Goal: Information Seeking & Learning: Learn about a topic

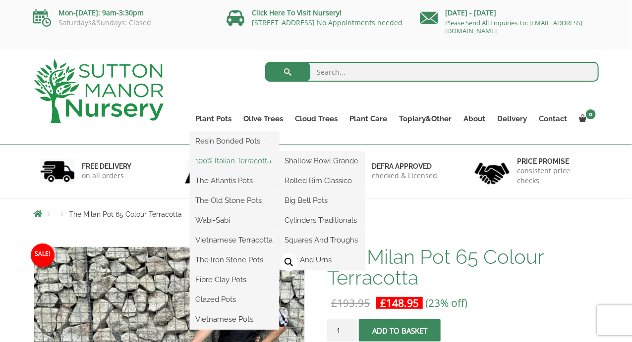
click at [232, 160] on link "100% Italian Terracotta" at bounding box center [234, 161] width 89 height 15
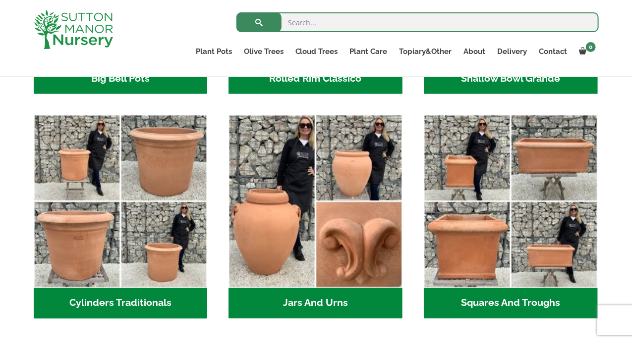
scroll to position [500, 0]
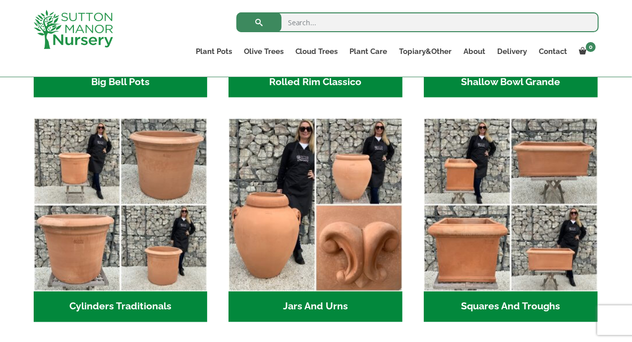
drag, startPoint x: 638, startPoint y: 50, endPoint x: 625, endPoint y: 178, distance: 128.4
click at [625, 178] on html "0 No products in the basket. Plant Pots Resin Bonded Pots The Amalfi Pots The M…" at bounding box center [316, 169] width 632 height 1339
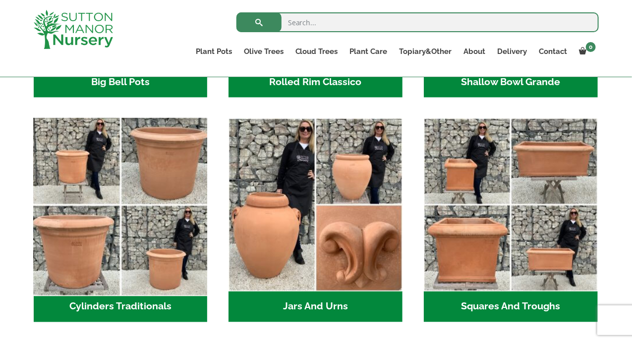
click at [144, 182] on img "Visit product category Cylinders Traditionals" at bounding box center [120, 205] width 182 height 182
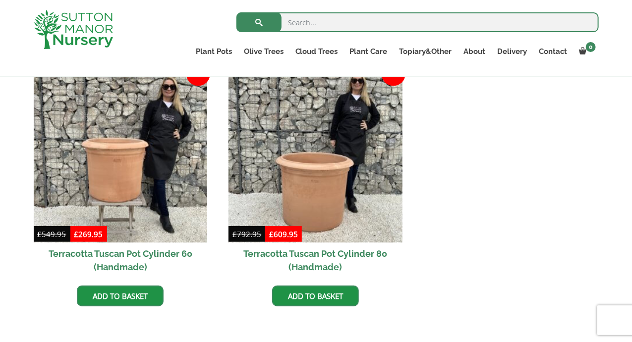
scroll to position [448, 0]
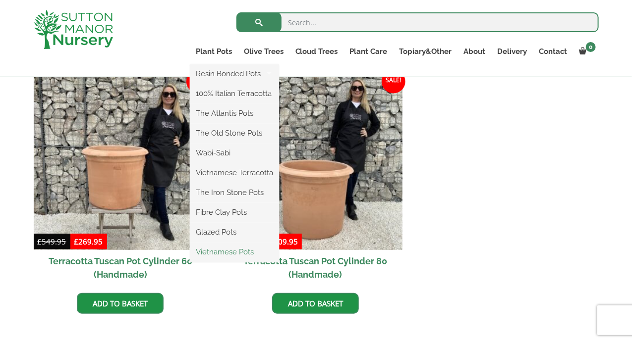
click at [229, 249] on link "Vietnamese Pots" at bounding box center [234, 252] width 89 height 15
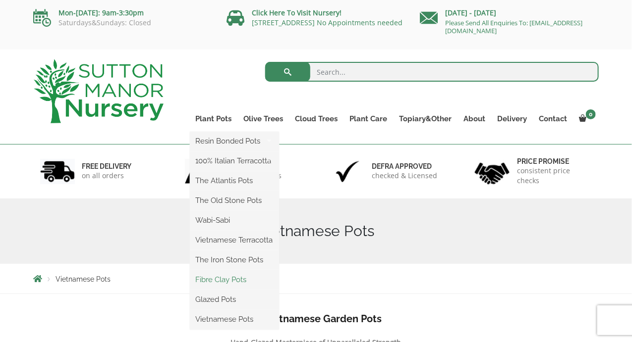
click at [227, 283] on link "Fibre Clay Pots" at bounding box center [234, 279] width 89 height 15
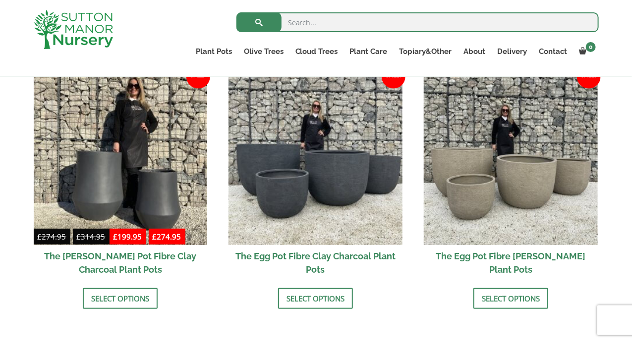
scroll to position [350, 0]
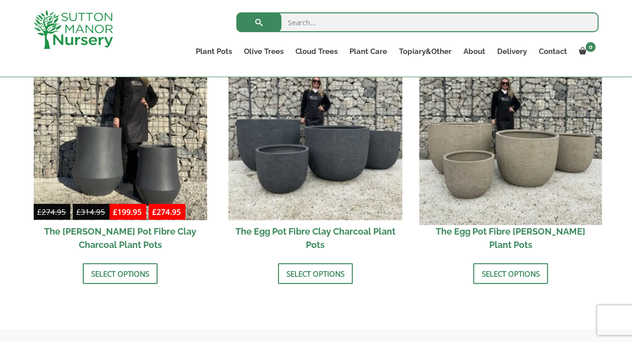
click at [505, 151] on img at bounding box center [510, 134] width 182 height 182
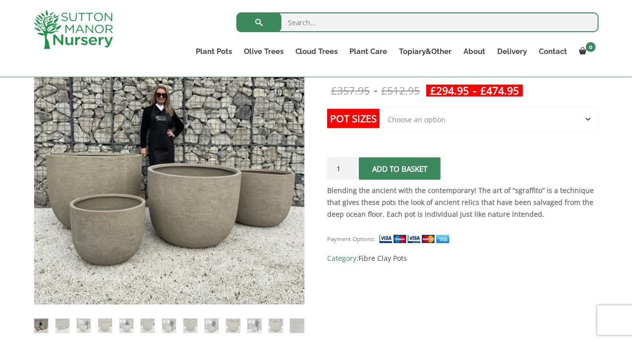
scroll to position [211, 0]
